Goal: Use online tool/utility: Utilize a website feature to perform a specific function

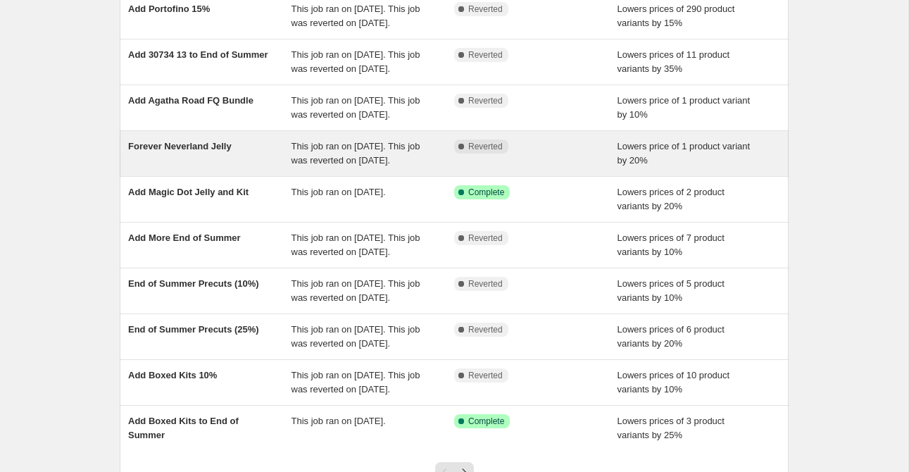
scroll to position [137, 0]
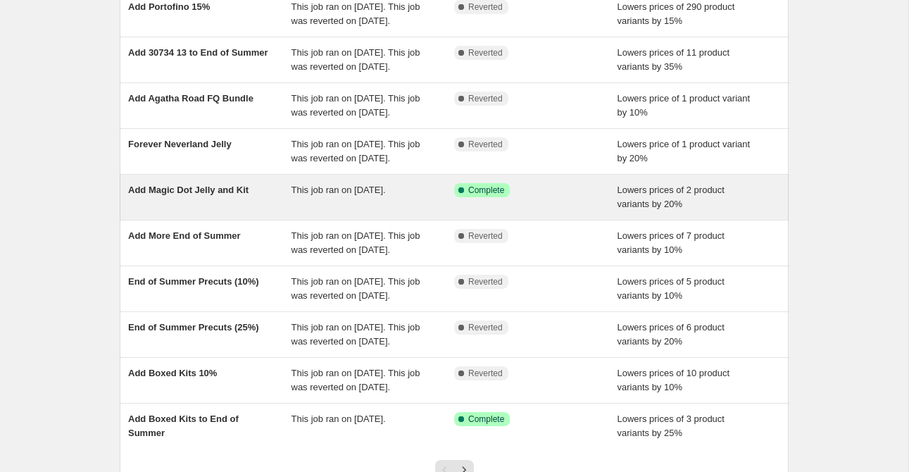
click at [206, 211] on div "Add Magic Dot Jelly and Kit" at bounding box center [209, 197] width 163 height 28
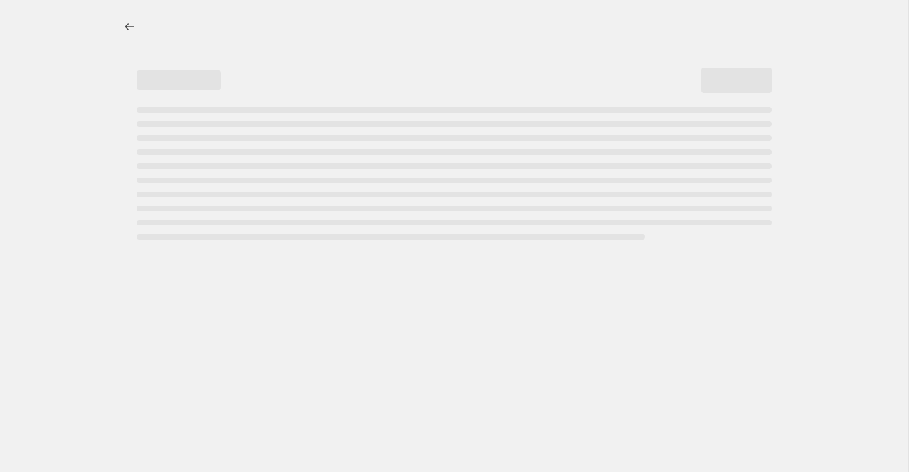
select select "percentage"
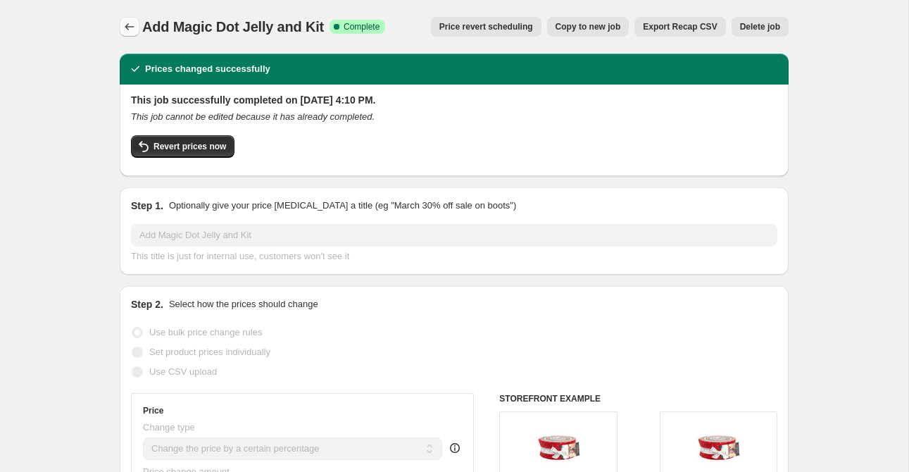
click at [128, 22] on icon "Price change jobs" at bounding box center [130, 27] width 14 height 14
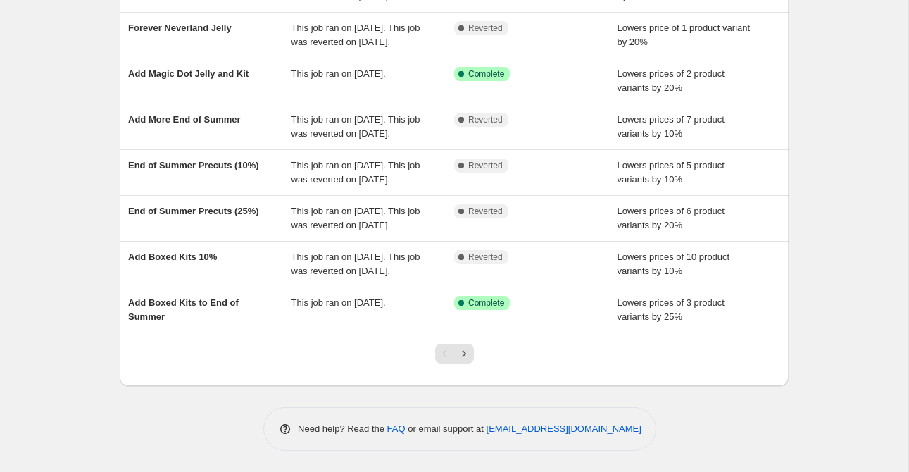
scroll to position [366, 0]
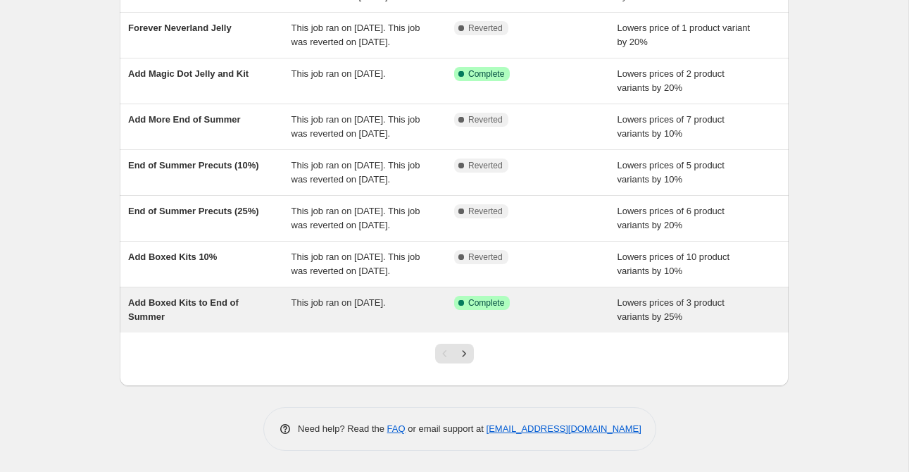
click at [188, 311] on div "Add Boxed Kits to End of Summer" at bounding box center [209, 310] width 163 height 28
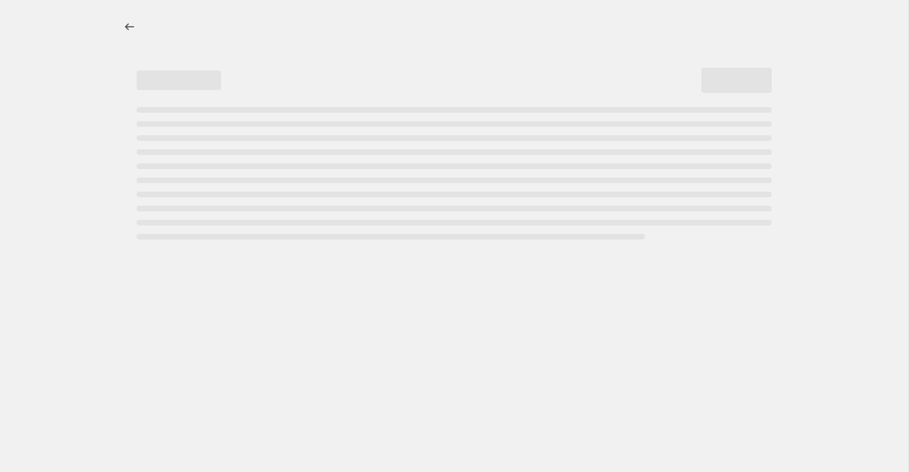
select select "percentage"
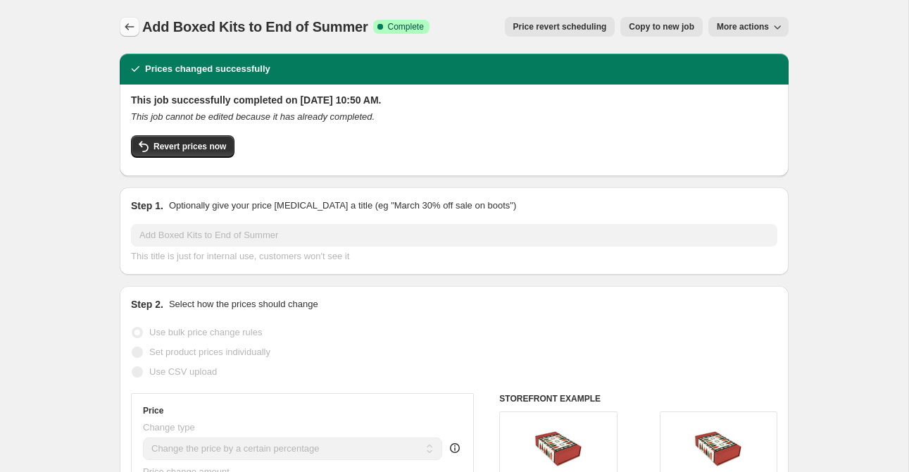
click at [130, 22] on icon "Price change jobs" at bounding box center [130, 27] width 14 height 14
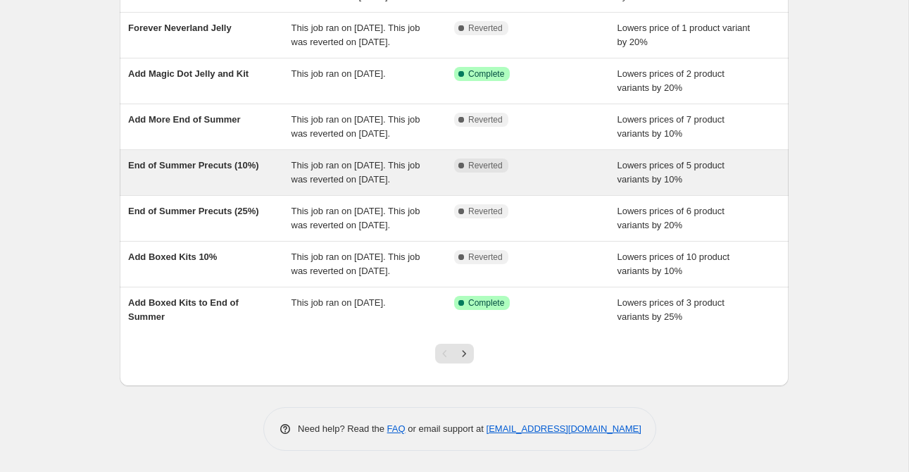
scroll to position [366, 0]
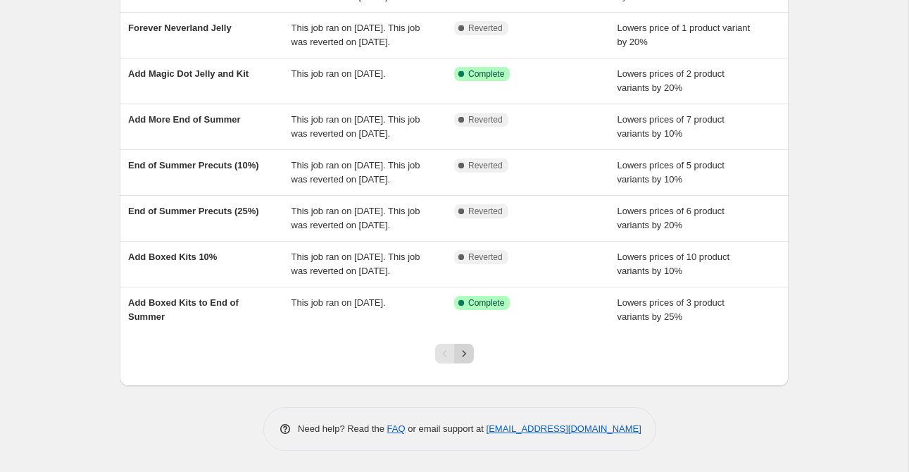
click at [464, 346] on icon "Next" at bounding box center [464, 353] width 14 height 14
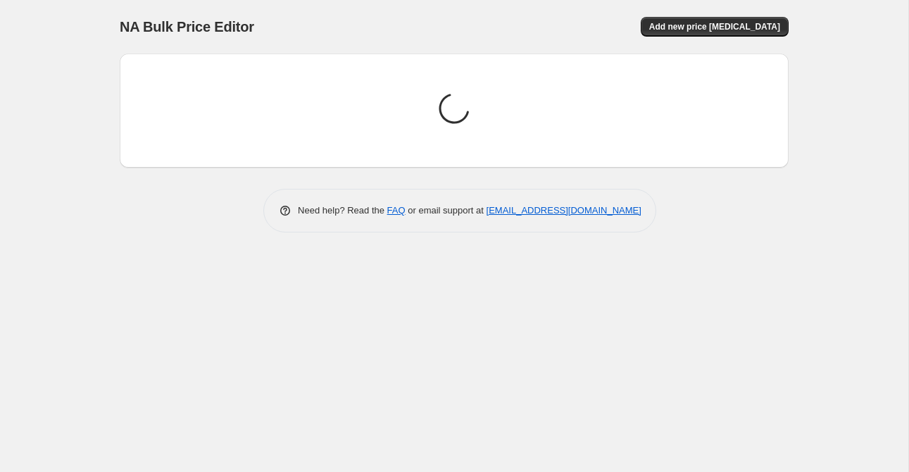
scroll to position [0, 0]
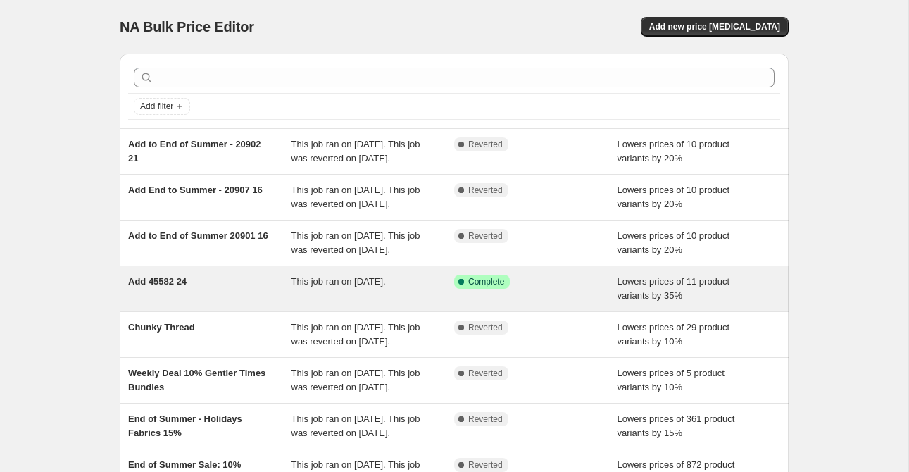
click at [220, 303] on div "Add 45582 24" at bounding box center [209, 289] width 163 height 28
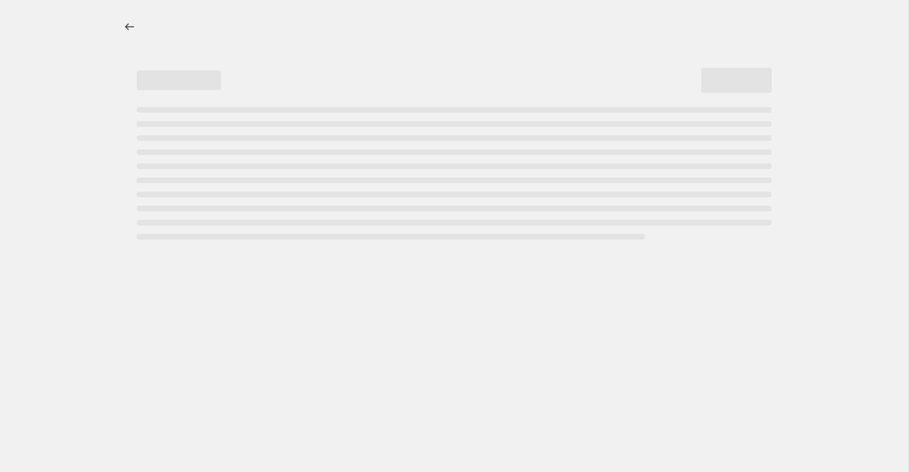
select select "percentage"
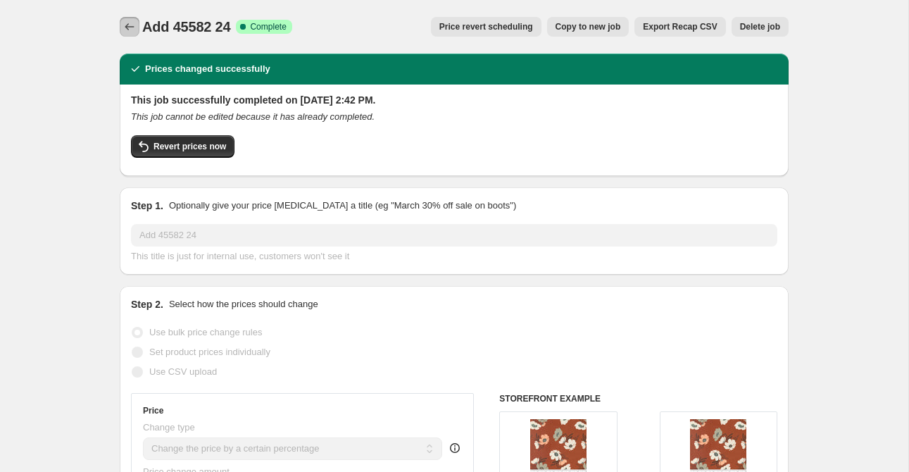
click at [125, 30] on icon "Price change jobs" at bounding box center [130, 27] width 14 height 14
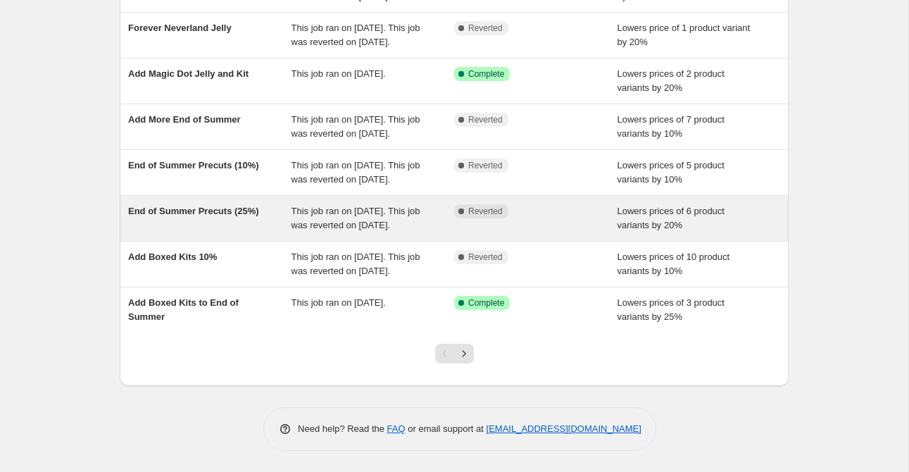
scroll to position [366, 0]
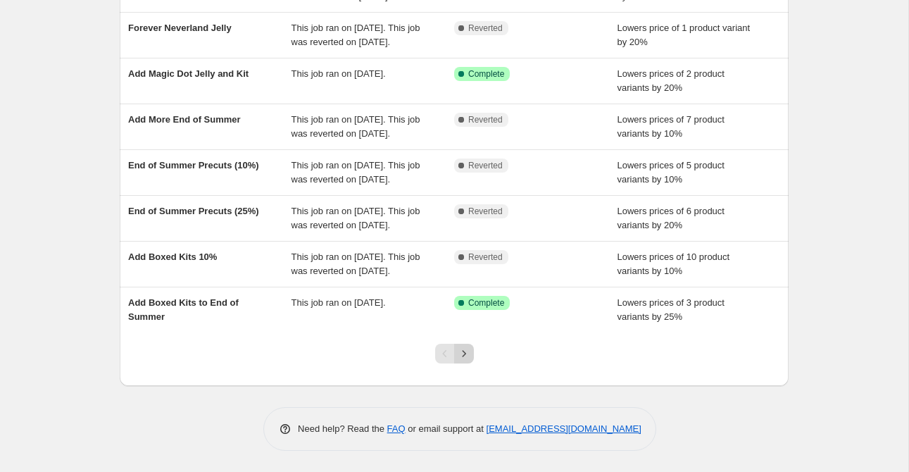
click at [468, 355] on icon "Next" at bounding box center [464, 353] width 14 height 14
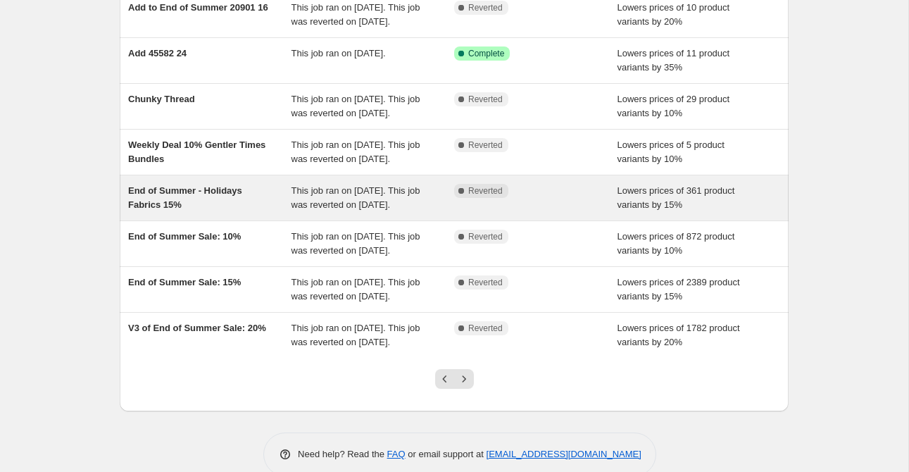
scroll to position [380, 0]
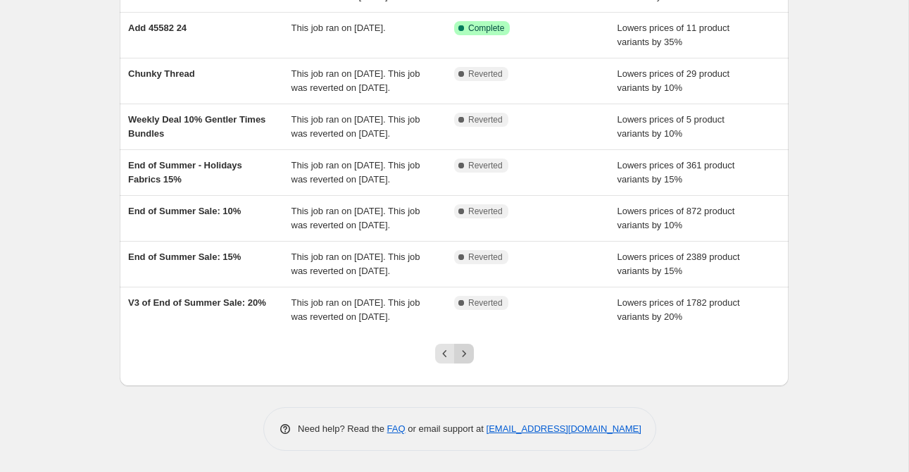
click at [466, 350] on icon "Next" at bounding box center [464, 353] width 14 height 14
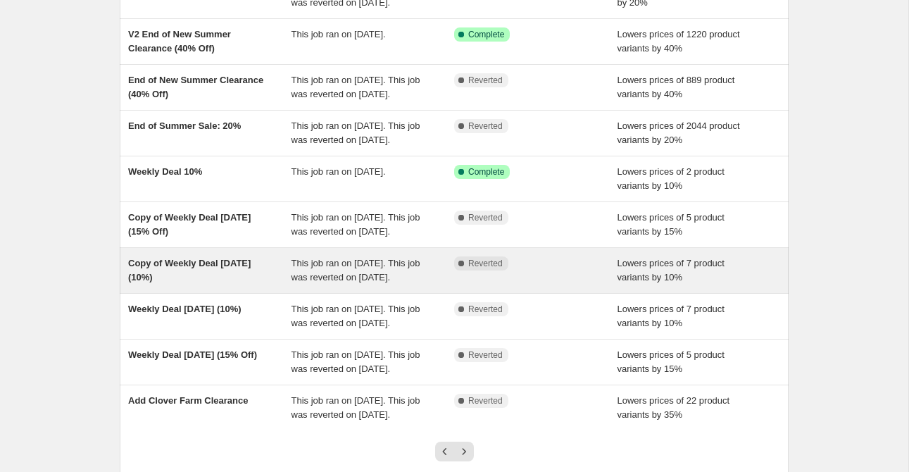
scroll to position [136, 0]
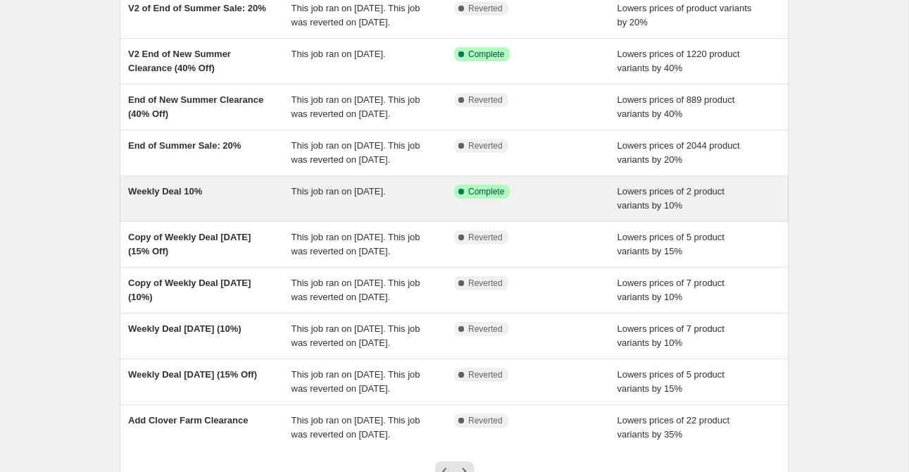
click at [239, 213] on div "Weekly Deal 10%" at bounding box center [209, 199] width 163 height 28
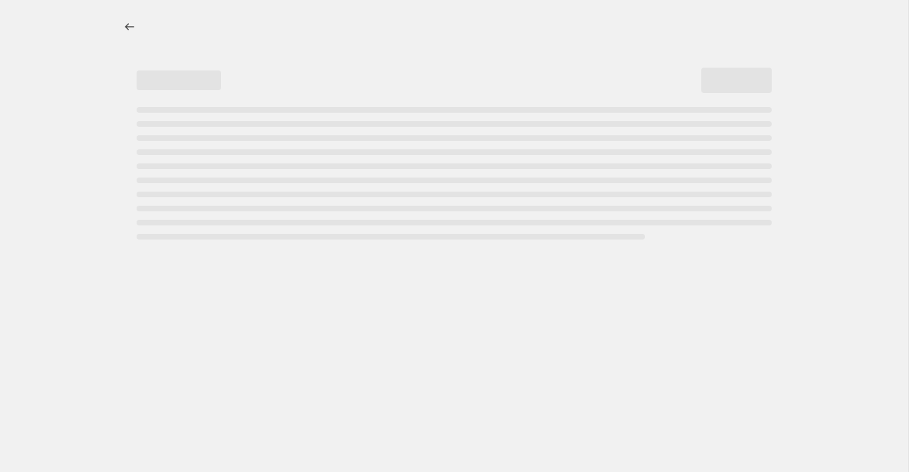
select select "percentage"
